Goal: Task Accomplishment & Management: Manage account settings

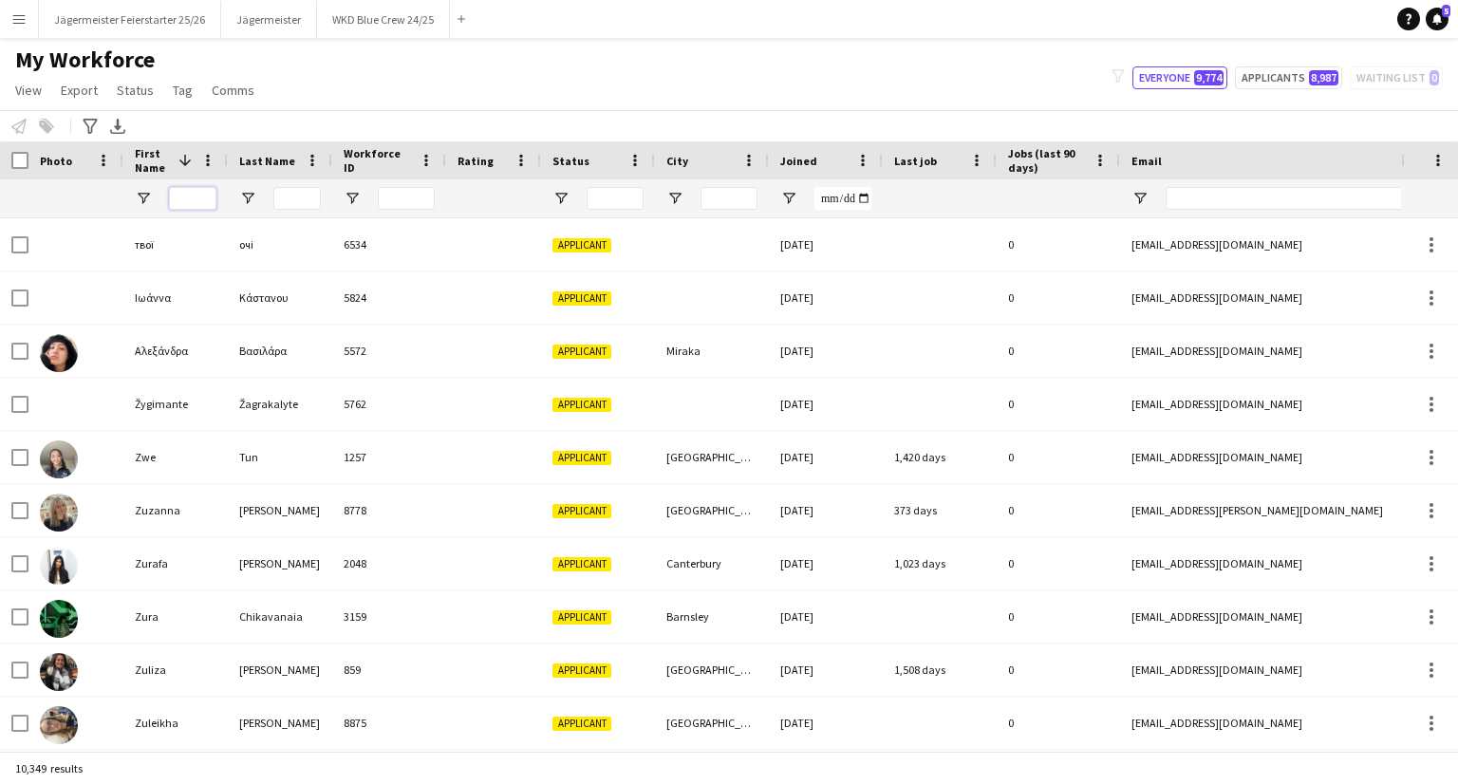
click at [175, 203] on input "First Name Filter Input" at bounding box center [192, 198] width 47 height 23
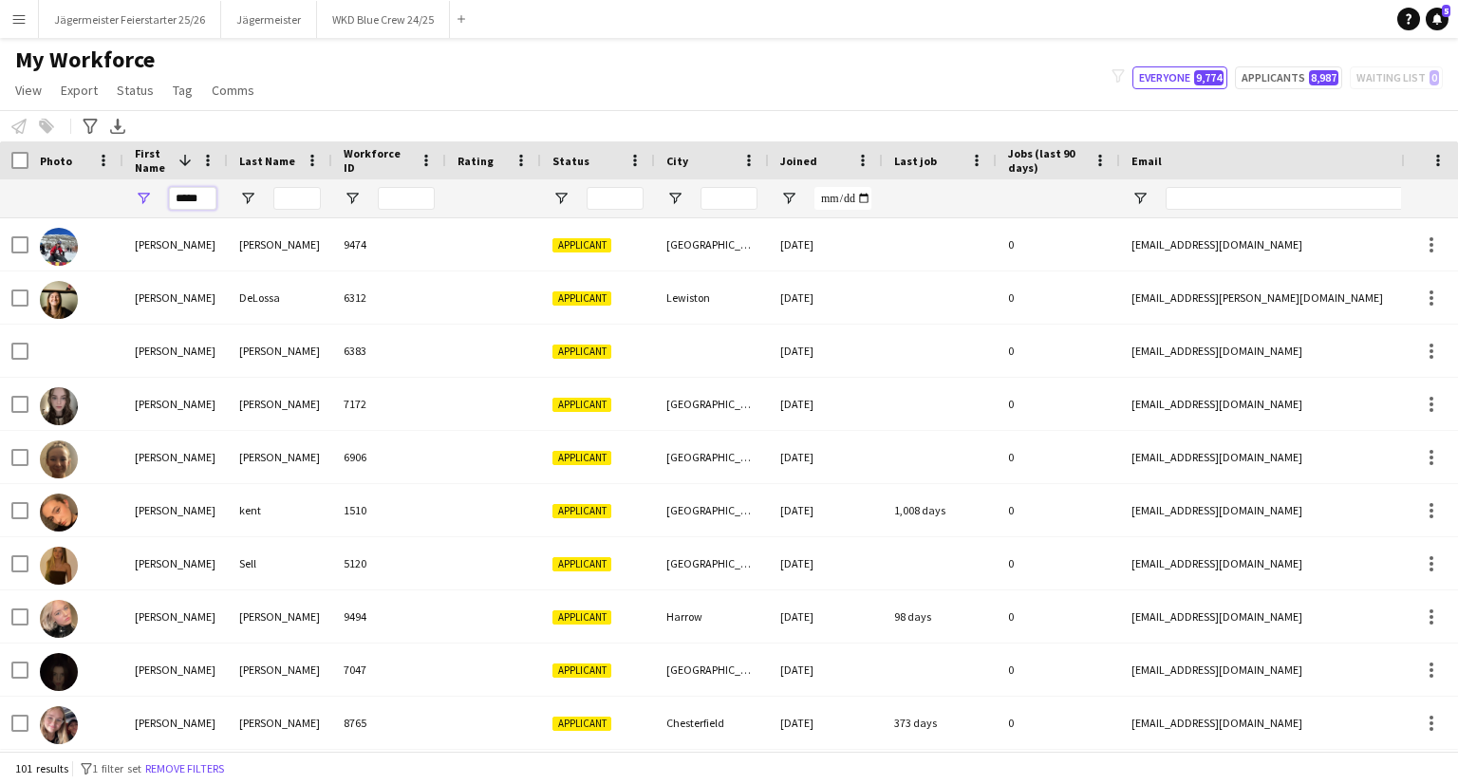
type input "*****"
click at [311, 189] on input "Last Name Filter Input" at bounding box center [296, 198] width 47 height 23
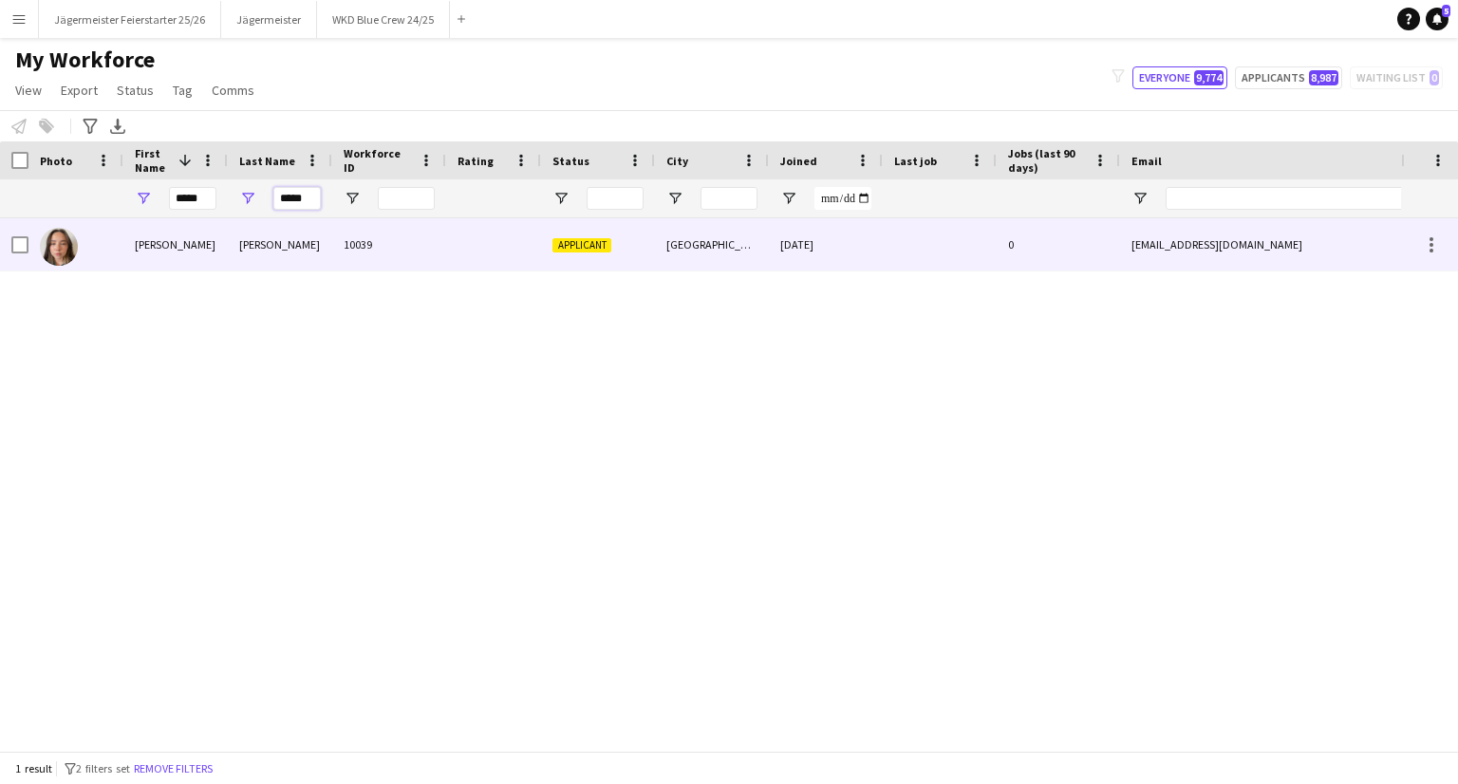
type input "*****"
click at [1020, 234] on div "0" at bounding box center [1058, 244] width 123 height 52
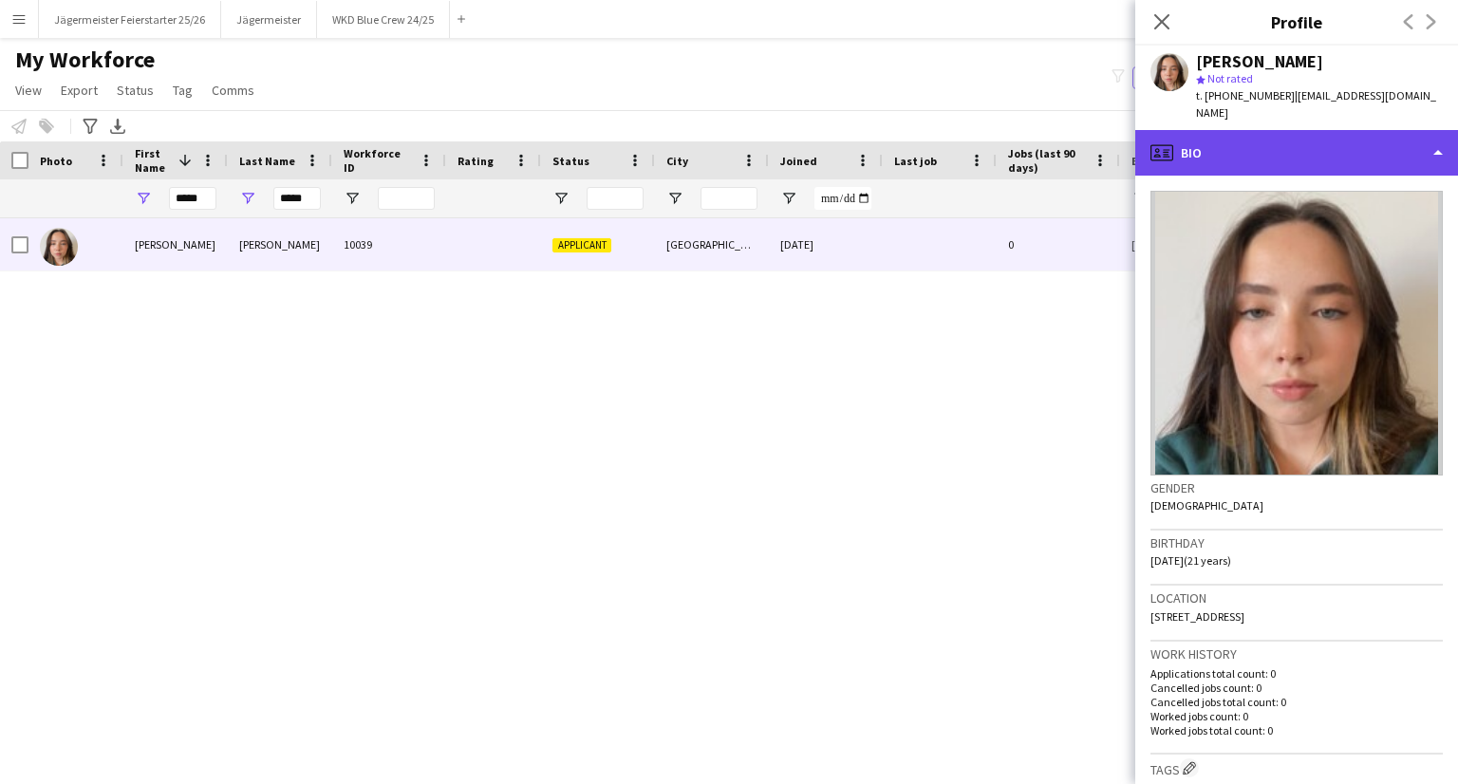
click at [1335, 158] on div "profile Bio" at bounding box center [1296, 153] width 323 height 46
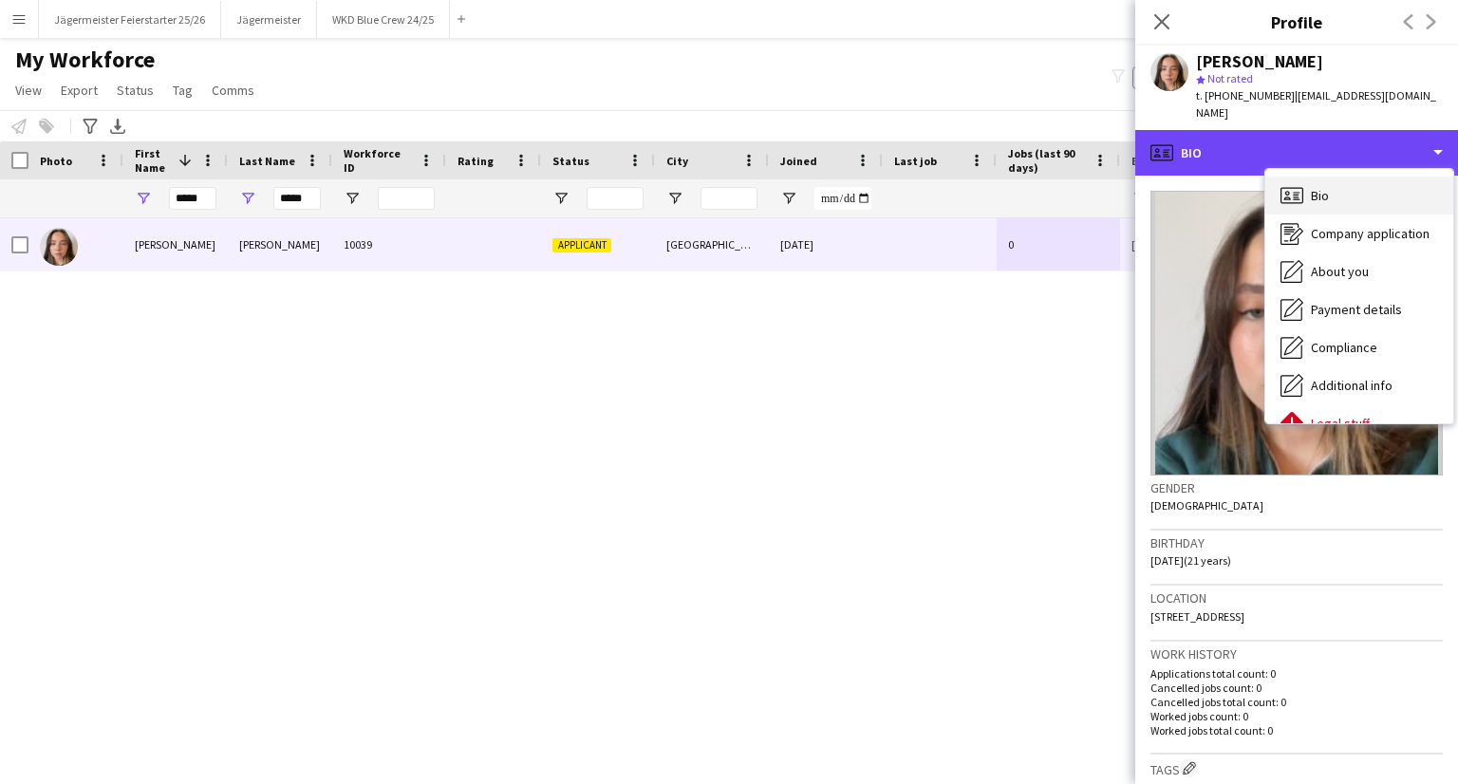
scroll to position [103, 0]
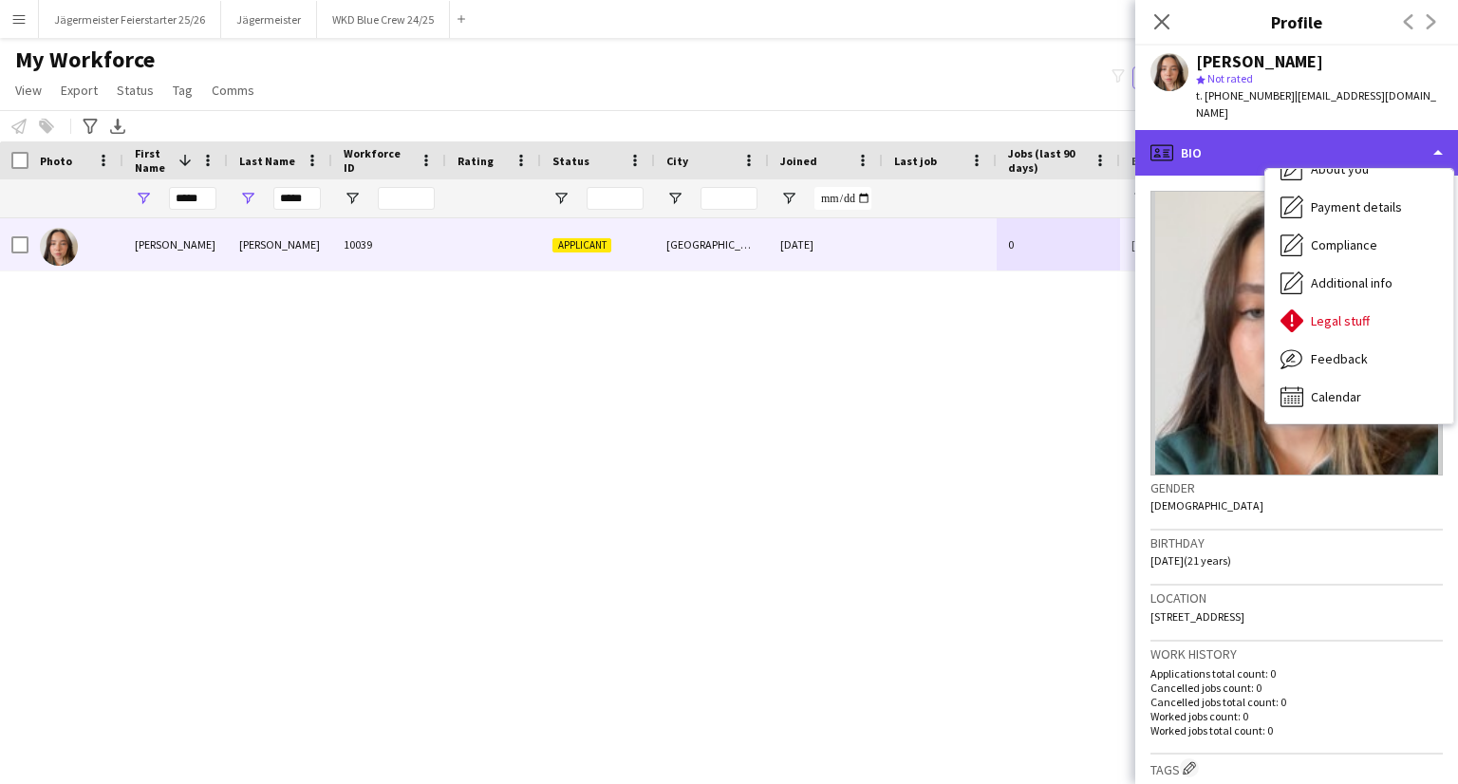
click at [1447, 130] on div "profile Bio" at bounding box center [1296, 153] width 323 height 46
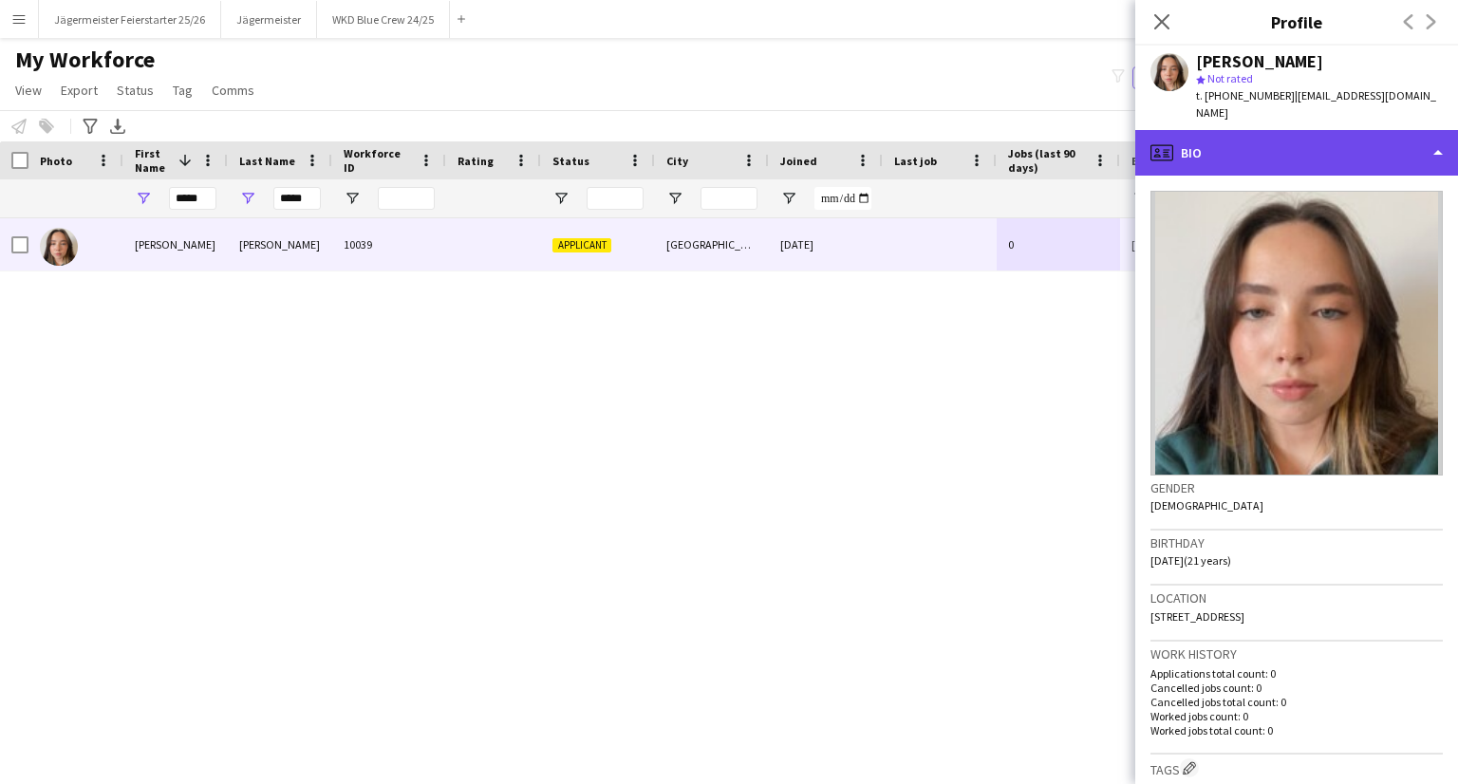
click at [1405, 135] on div "profile Bio" at bounding box center [1296, 153] width 323 height 46
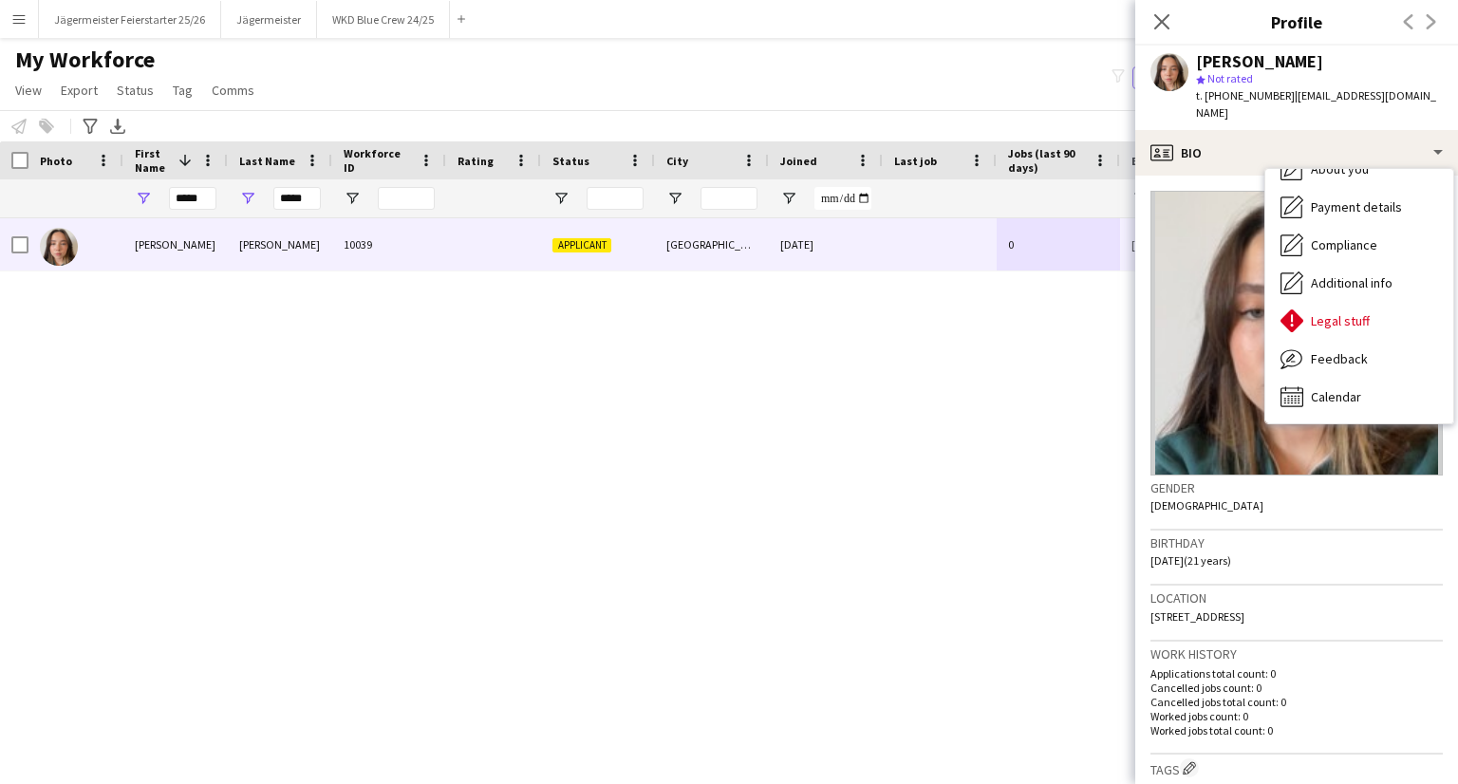
click at [1085, 352] on div "[PERSON_NAME] 10039 Applicant [GEOGRAPHIC_DATA] [DATE] 0 [EMAIL_ADDRESS][DOMAIN…" at bounding box center [700, 484] width 1401 height 533
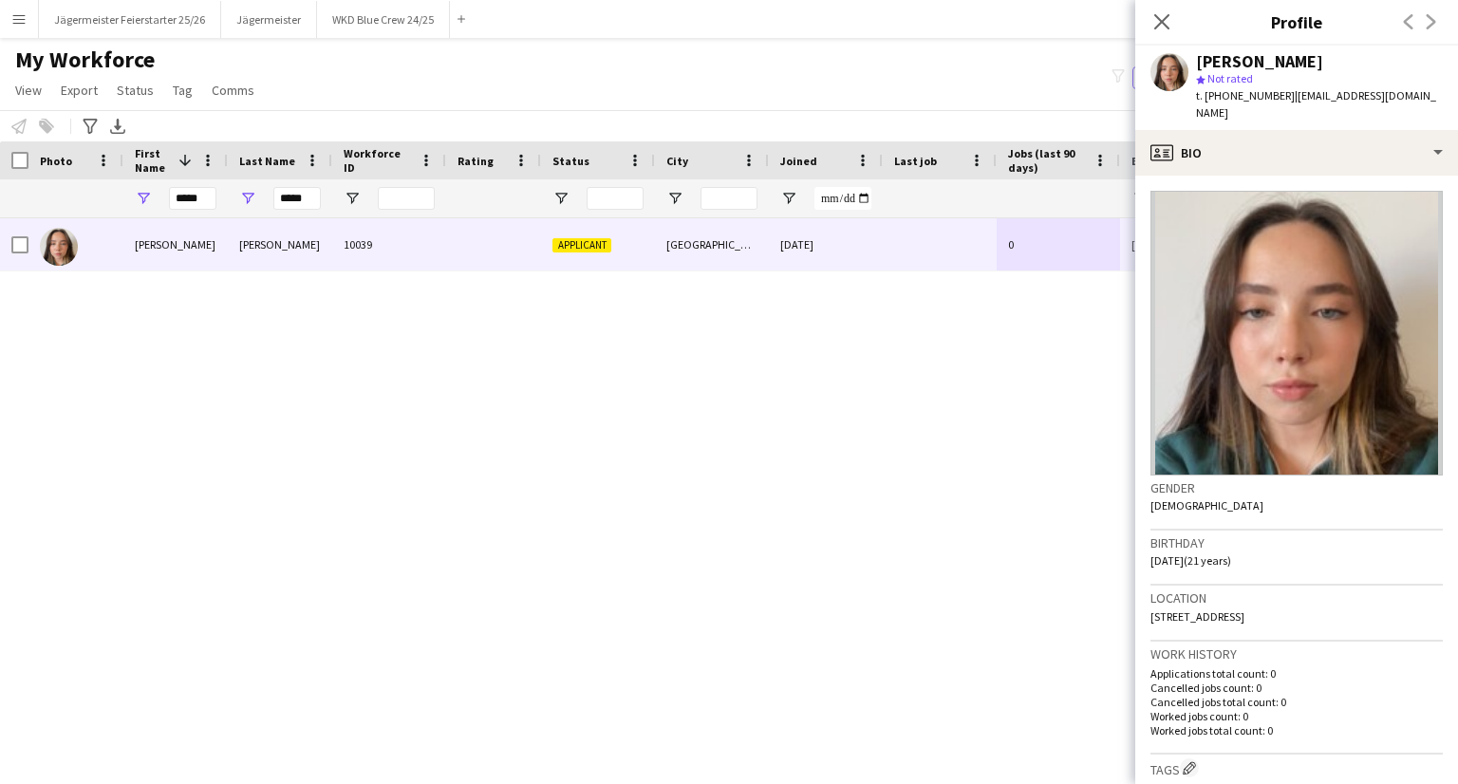
click at [1108, 336] on div "[PERSON_NAME] 10039 Applicant [GEOGRAPHIC_DATA] [DATE] 0 [EMAIL_ADDRESS][DOMAIN…" at bounding box center [700, 484] width 1401 height 533
click at [1160, 20] on icon at bounding box center [1161, 21] width 18 height 18
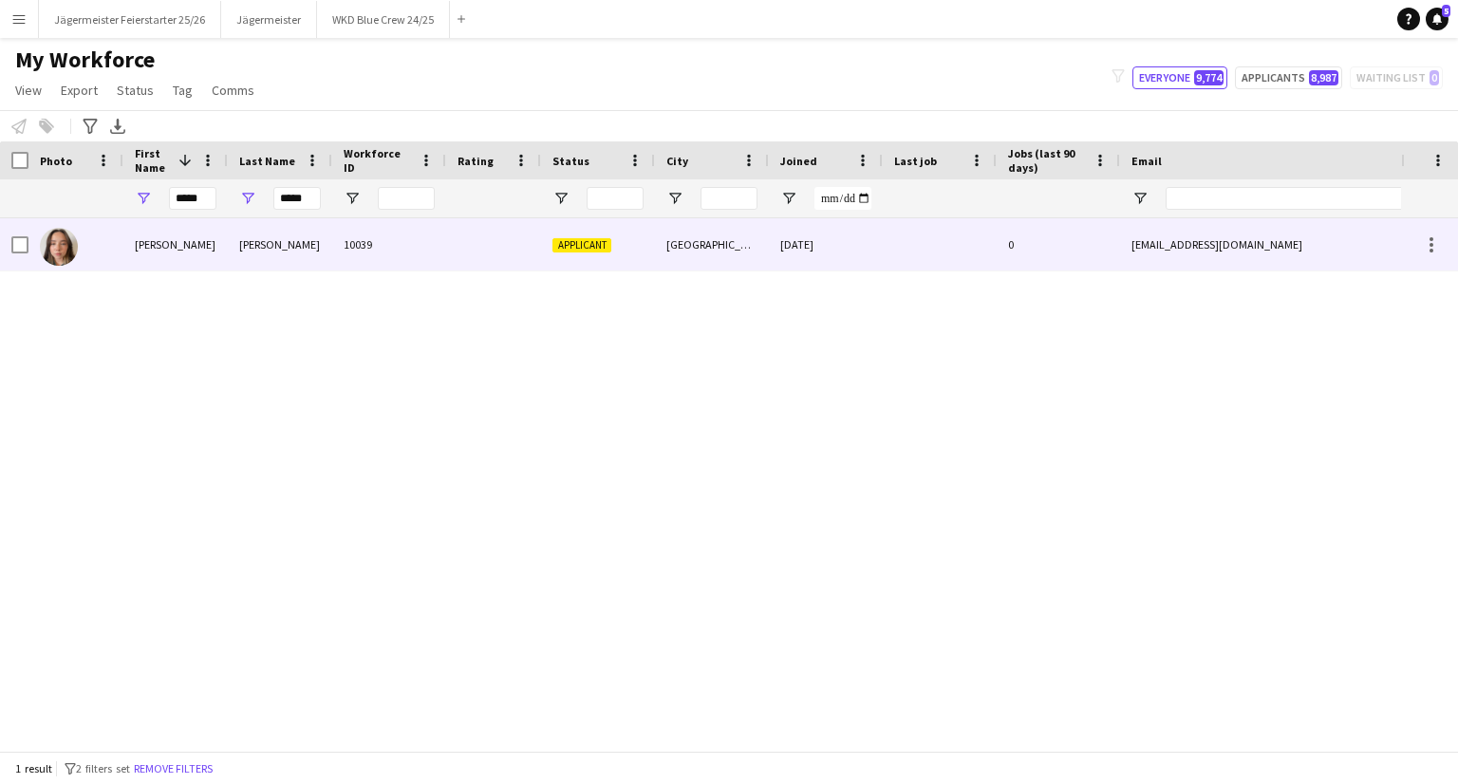
click at [336, 245] on div "10039" at bounding box center [389, 244] width 114 height 52
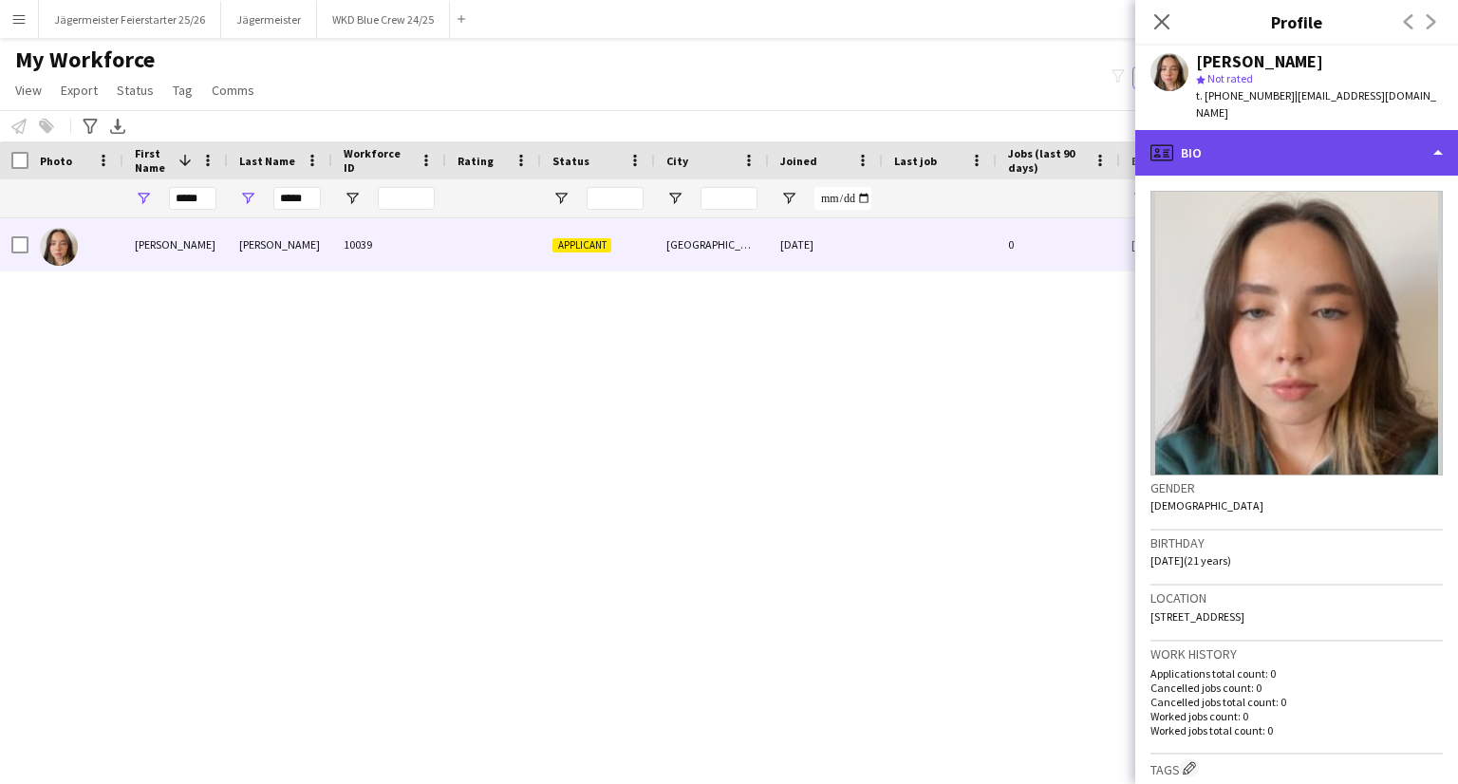
click at [1388, 130] on div "profile Bio" at bounding box center [1296, 153] width 323 height 46
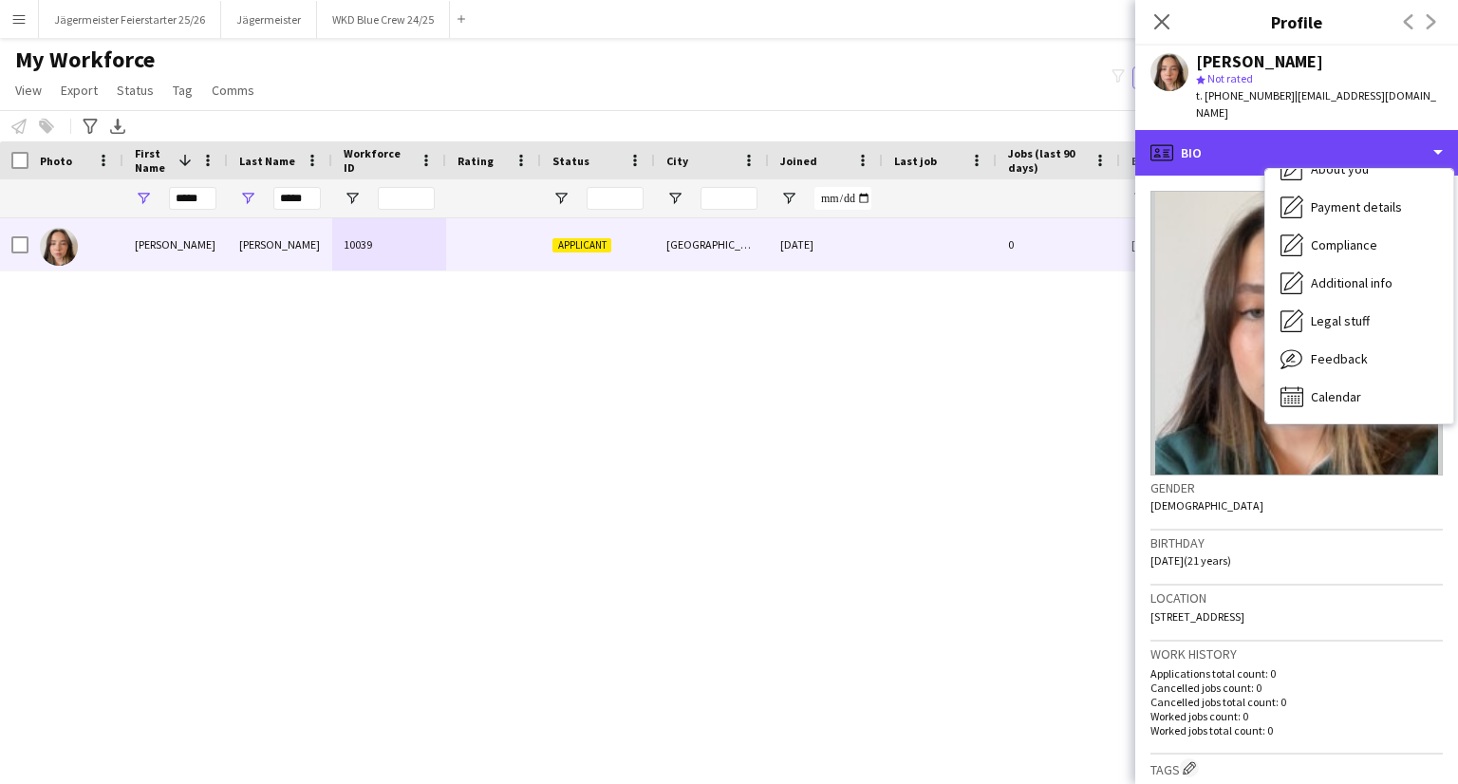
scroll to position [463, 0]
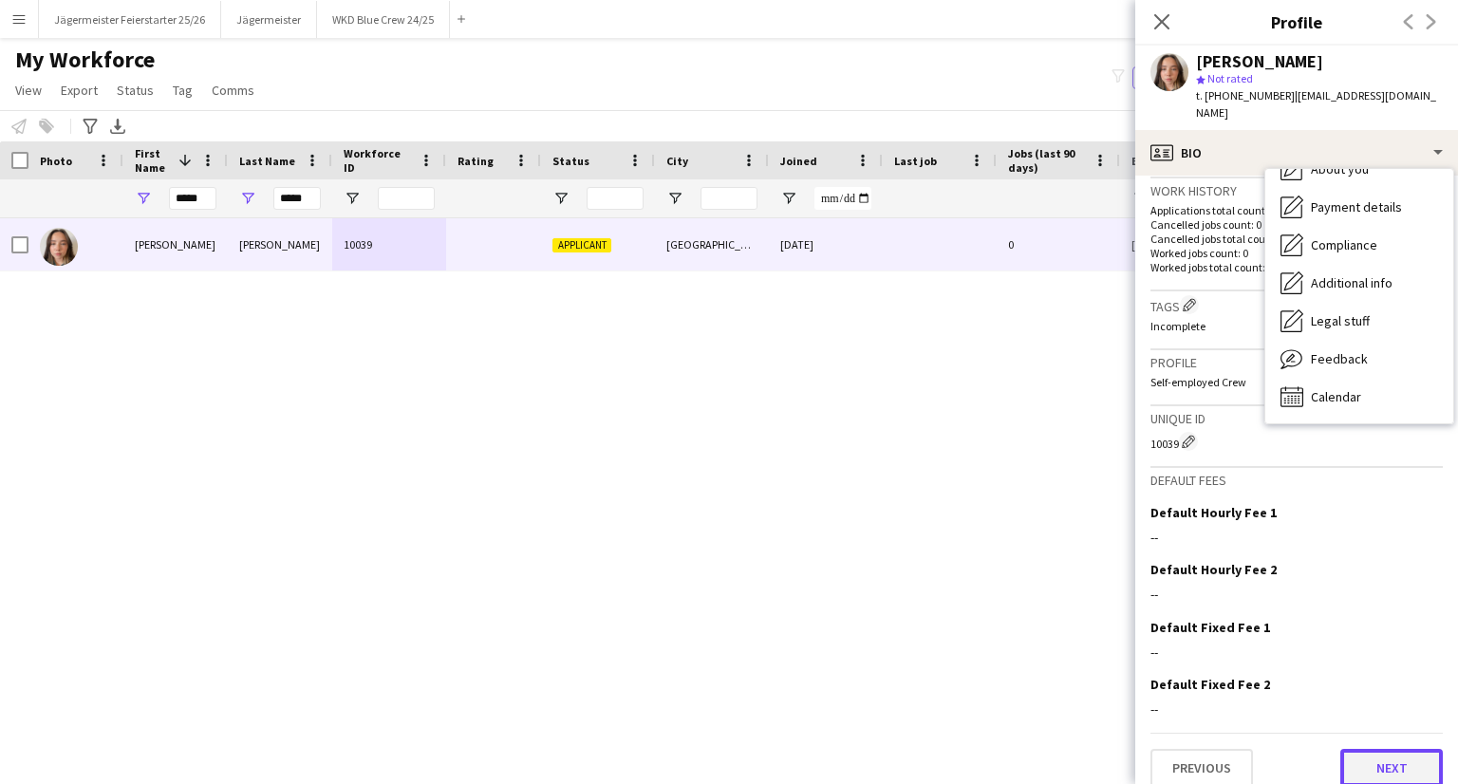
click at [1395, 767] on button "Next" at bounding box center [1391, 768] width 103 height 38
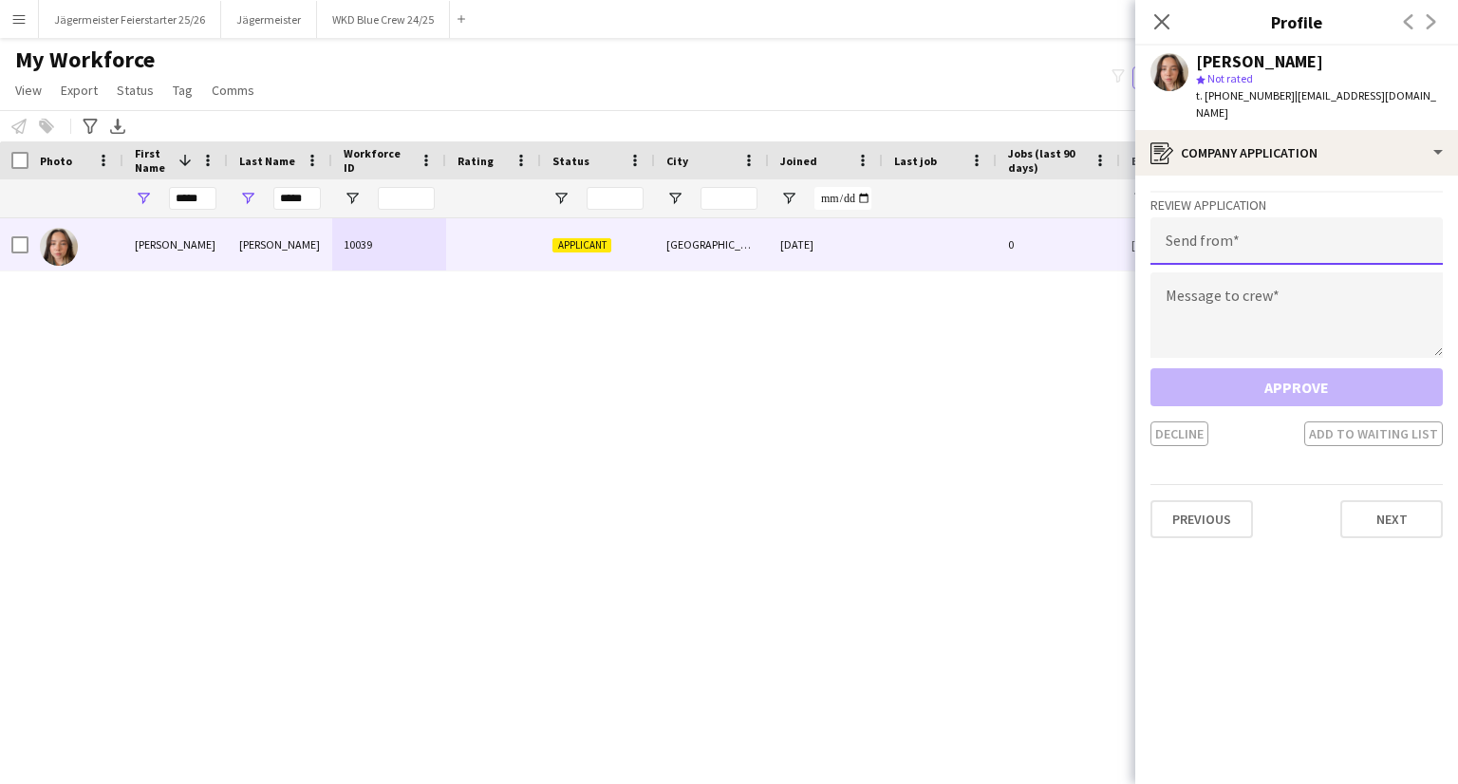
click at [1205, 233] on input "email" at bounding box center [1297, 240] width 292 height 47
type input "**********"
click at [1297, 272] on textarea at bounding box center [1297, 314] width 292 height 85
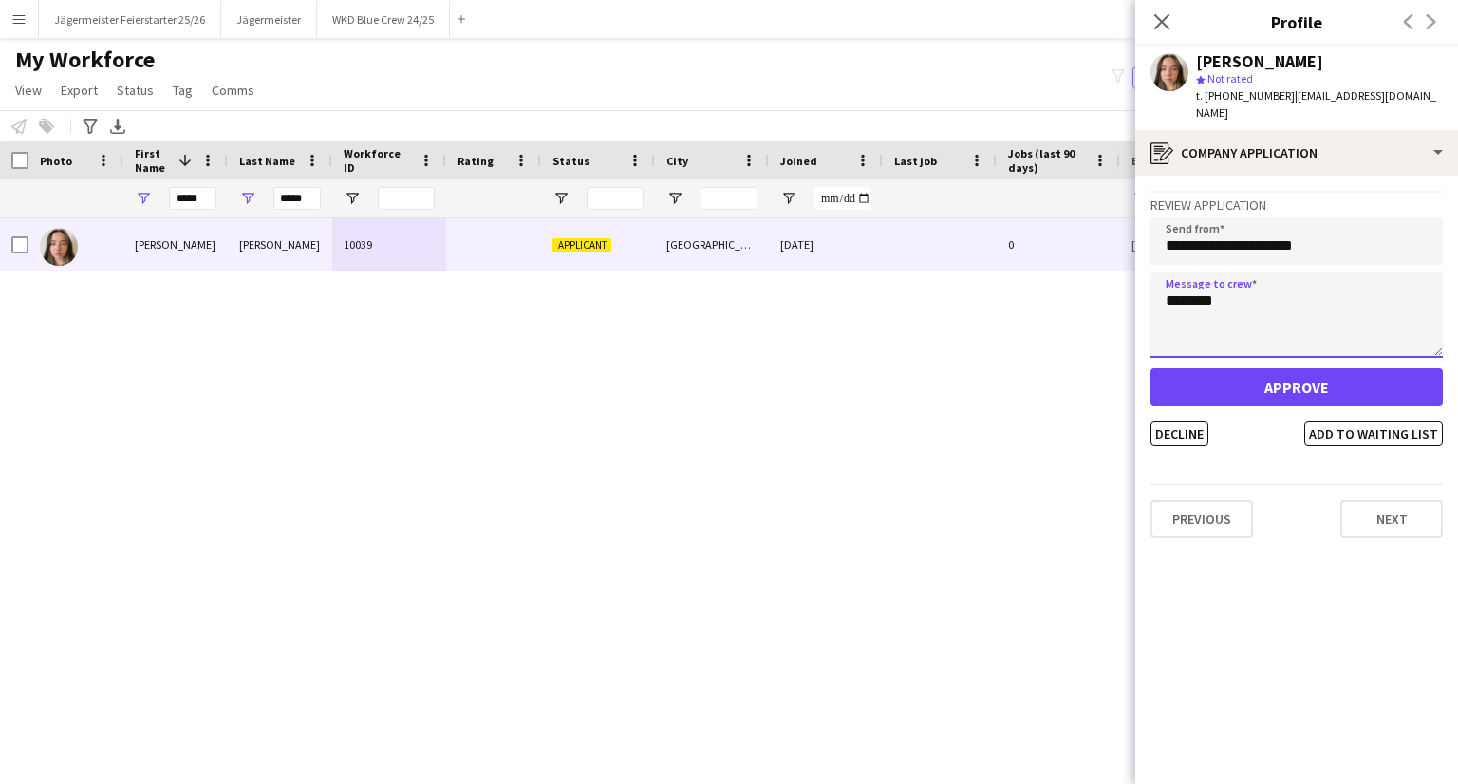
type textarea "********"
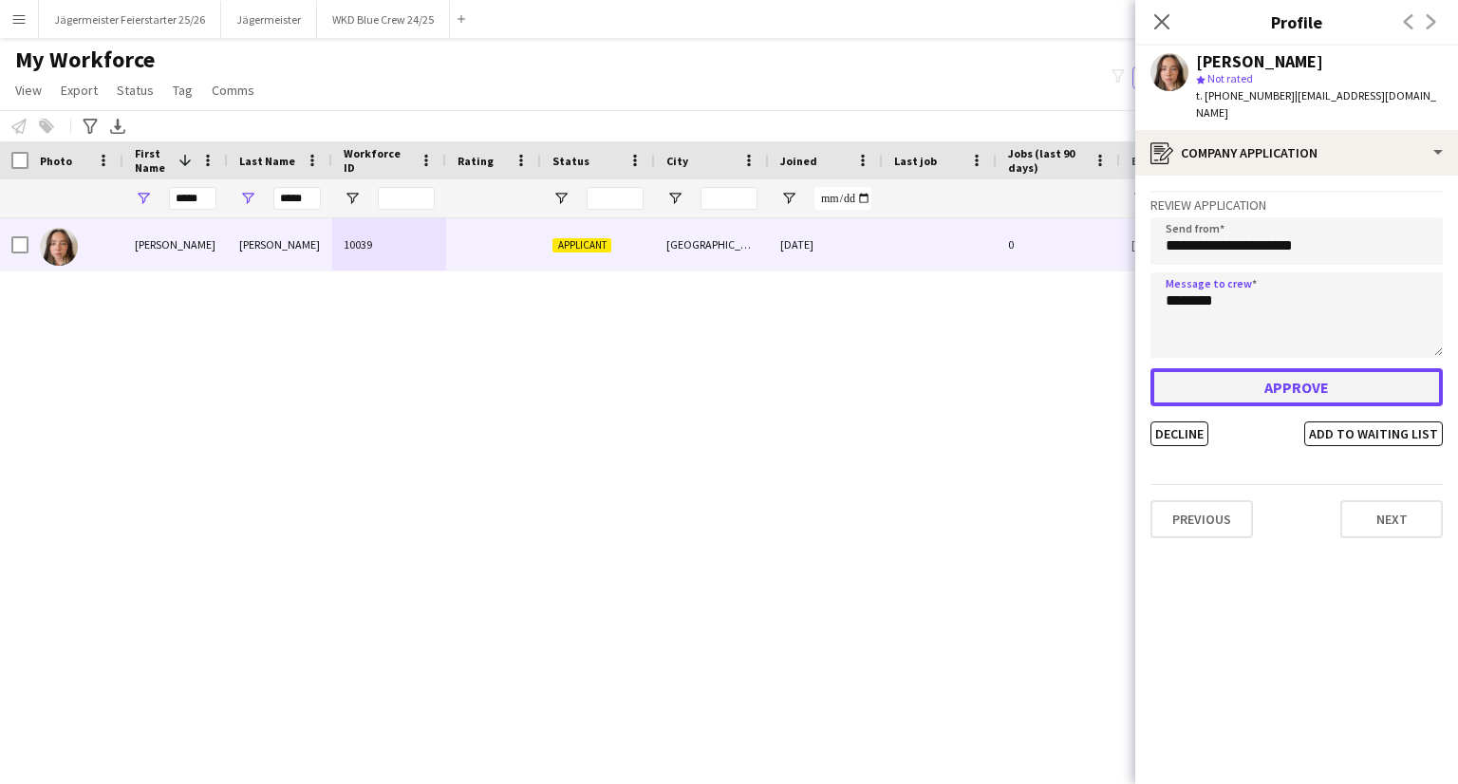
click at [1294, 368] on button "Approve" at bounding box center [1297, 387] width 292 height 38
